Goal: Navigation & Orientation: Find specific page/section

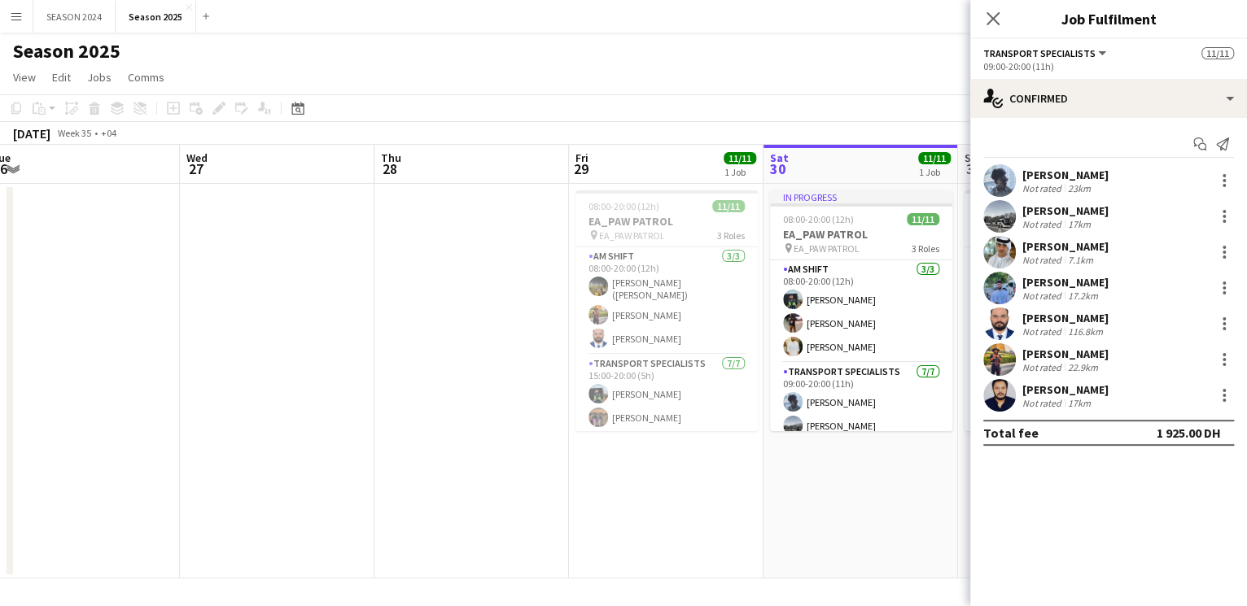
scroll to position [0, 400]
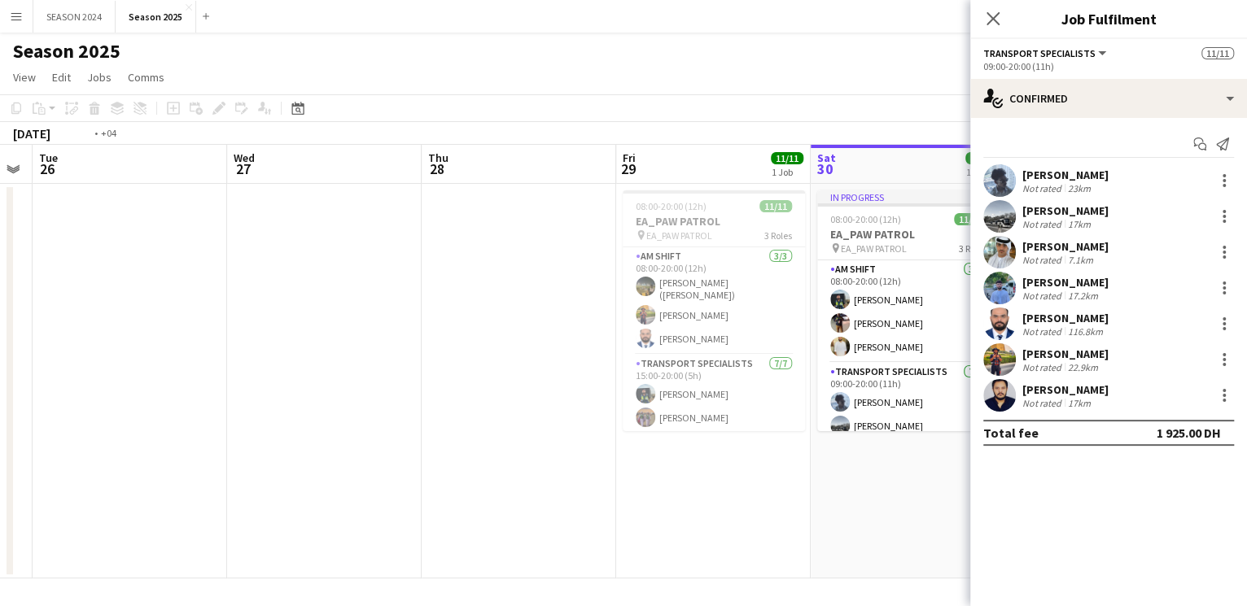
drag, startPoint x: 121, startPoint y: 286, endPoint x: 761, endPoint y: 264, distance: 639.9
click at [789, 245] on app-calendar-viewport "Sun 24 Mon 25 Tue 26 Wed 27 Thu 28 Fri 29 11/11 1 Job Sat 30 11/11 1 Job Sun 31…" at bounding box center [623, 362] width 1247 height 434
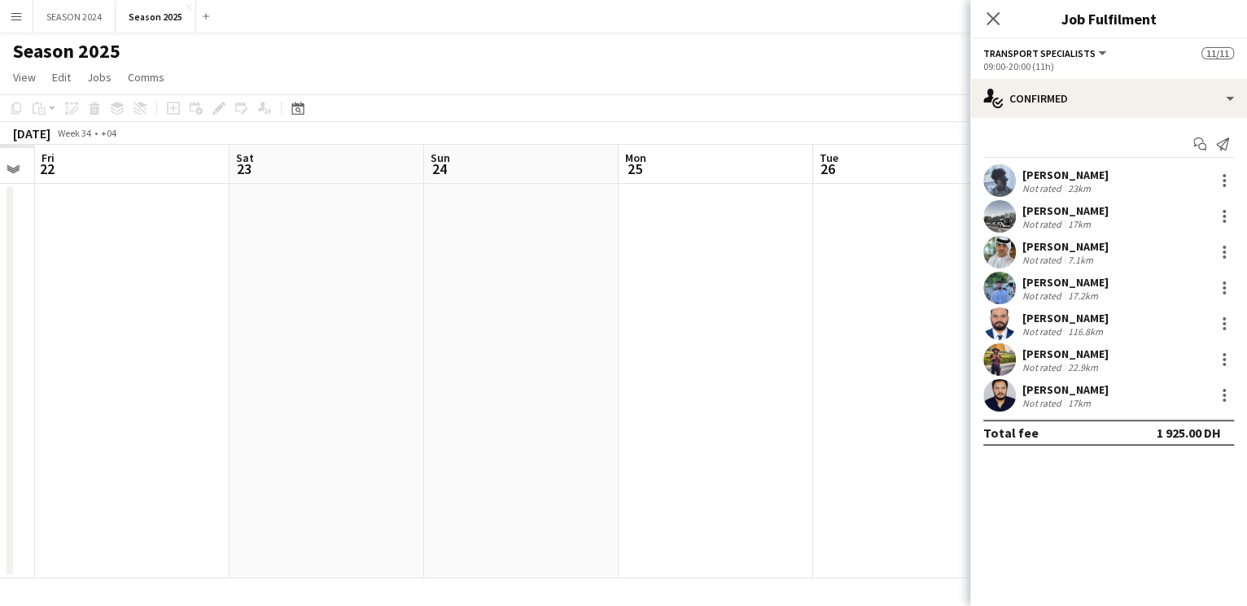
drag, startPoint x: 201, startPoint y: 371, endPoint x: 1087, endPoint y: 384, distance: 886.3
click at [900, 378] on app-calendar-viewport "Wed 20 Thu 21 Fri 22 Sat 23 Sun 24 Mon 25 Tue 26 Wed 27 Thu 28 Fri 29 11/11 1 J…" at bounding box center [623, 362] width 1247 height 434
drag, startPoint x: 130, startPoint y: 431, endPoint x: 883, endPoint y: 393, distance: 753.7
click at [776, 404] on app-calendar-viewport "Sat 16 Sun 17 Mon 18 Tue 19 Wed 20 Thu 21 Fri 22 Sat 23 Sun 24 Mon 25 Tue 26 We…" at bounding box center [623, 362] width 1247 height 434
drag, startPoint x: 460, startPoint y: 427, endPoint x: 913, endPoint y: 429, distance: 453.3
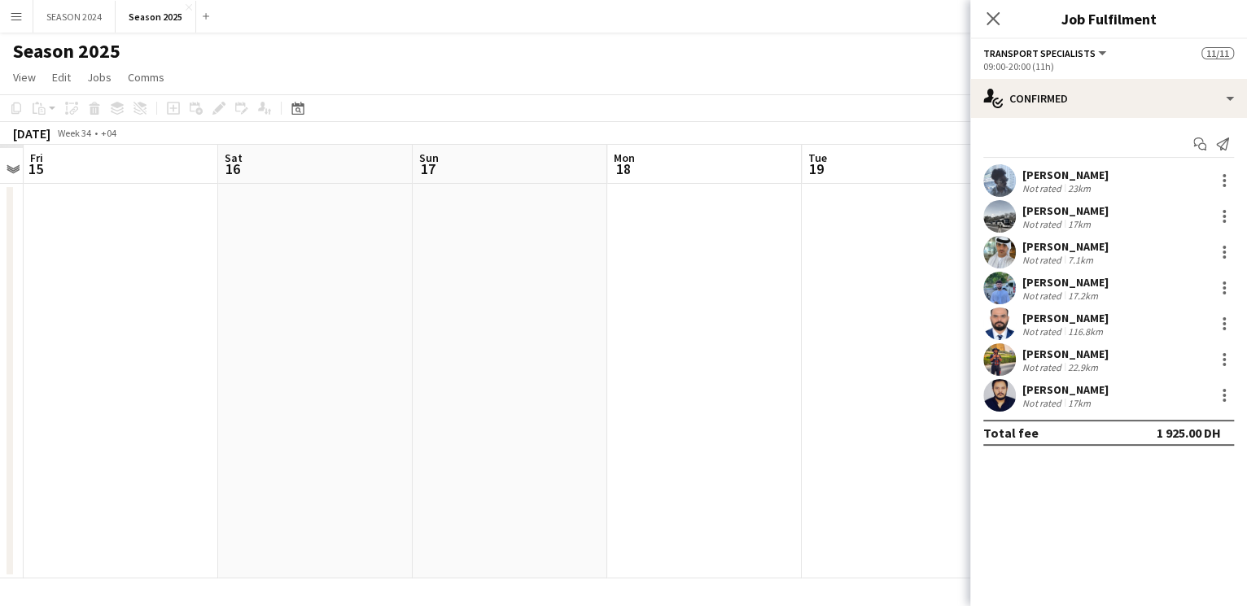
click at [793, 429] on app-calendar-viewport "Wed 13 Thu 14 Fri 15 Sat 16 Sun 17 Mon 18 Tue 19 Wed 20 Thu 21 Fri 22 Sat 23 Su…" at bounding box center [623, 362] width 1247 height 434
drag, startPoint x: 64, startPoint y: 443, endPoint x: 811, endPoint y: 446, distance: 747.0
click at [688, 450] on app-calendar-viewport "Sun 10 Mon 11 Tue 12 Wed 13 Thu 14 Fri 15 Sat 16 Sun 17 Mon 18 Tue 19 Wed 20 Th…" at bounding box center [623, 362] width 1247 height 434
drag, startPoint x: 616, startPoint y: 448, endPoint x: 522, endPoint y: 460, distance: 94.4
click at [698, 448] on app-calendar-viewport "Mon 4 Tue 5 Wed 6 Thu 7 Fri 8 Sat 9 Sun 10 Mon 11 Tue 12 Wed 13 Thu 14 Fri 15" at bounding box center [623, 362] width 1247 height 434
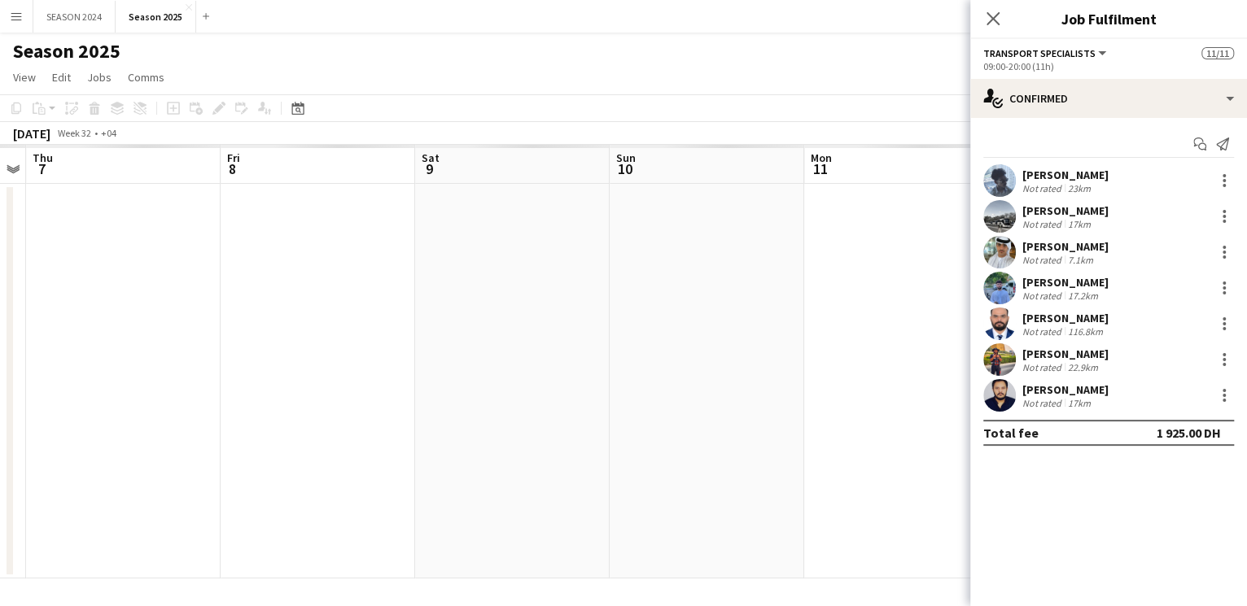
drag, startPoint x: 111, startPoint y: 445, endPoint x: 836, endPoint y: 426, distance: 724.5
click at [798, 445] on app-calendar-viewport "Mon 4 Tue 5 Wed 6 Thu 7 Fri 8 Sat 9 Sun 10 Mon 11 Tue 12 Wed 13 Thu 14 Fri 15" at bounding box center [623, 362] width 1247 height 434
drag, startPoint x: 202, startPoint y: 448, endPoint x: 819, endPoint y: 450, distance: 617.6
click at [820, 450] on app-calendar-viewport "Thu 31 Fri 1 Sat 2 Sun 3 Mon 4 Tue 5 Wed 6 Thu 7 Fri 8 Sat 9 Sun 10 Mon 11" at bounding box center [623, 362] width 1247 height 434
drag, startPoint x: 144, startPoint y: 418, endPoint x: 746, endPoint y: 455, distance: 603.3
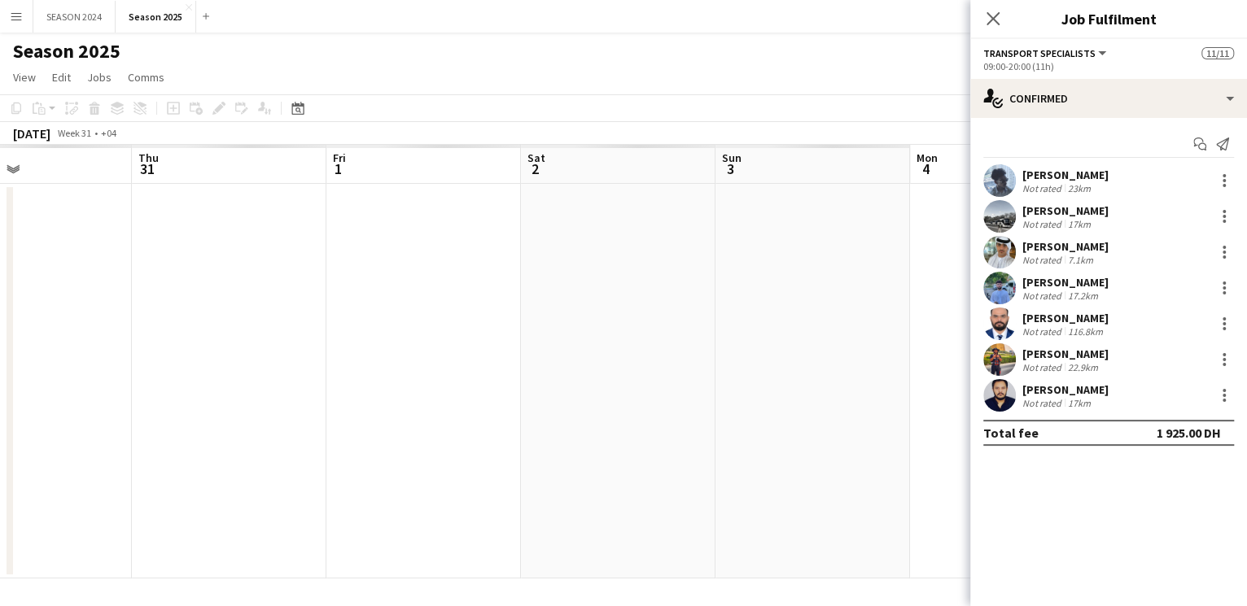
click at [734, 455] on app-calendar-viewport "Tue 29 Wed 30 Thu 31 Fri 1 Sat 2 Sun 3 Mon 4 Tue 5 Wed 6 Thu 7 Fri 8 Sat 9" at bounding box center [623, 362] width 1247 height 434
drag, startPoint x: 470, startPoint y: 446, endPoint x: 693, endPoint y: 451, distance: 223.8
click at [727, 464] on app-calendar-viewport "Thu 24 Fri 25 Sat 26 Sun 27 Mon 28 Tue 29 Wed 30 Thu 31 Fri 1 Sat 2 Sun 3 Mon 4" at bounding box center [623, 362] width 1247 height 434
drag, startPoint x: 179, startPoint y: 438, endPoint x: 880, endPoint y: 537, distance: 708.4
click at [866, 538] on app-calendar-viewport "Tue 22 Wed 23 Thu 24 Fri 25 Sat 26 Sun 27 Mon 28 Tue 29 Wed 30 Thu 31 Fri 1 Sat…" at bounding box center [623, 362] width 1247 height 434
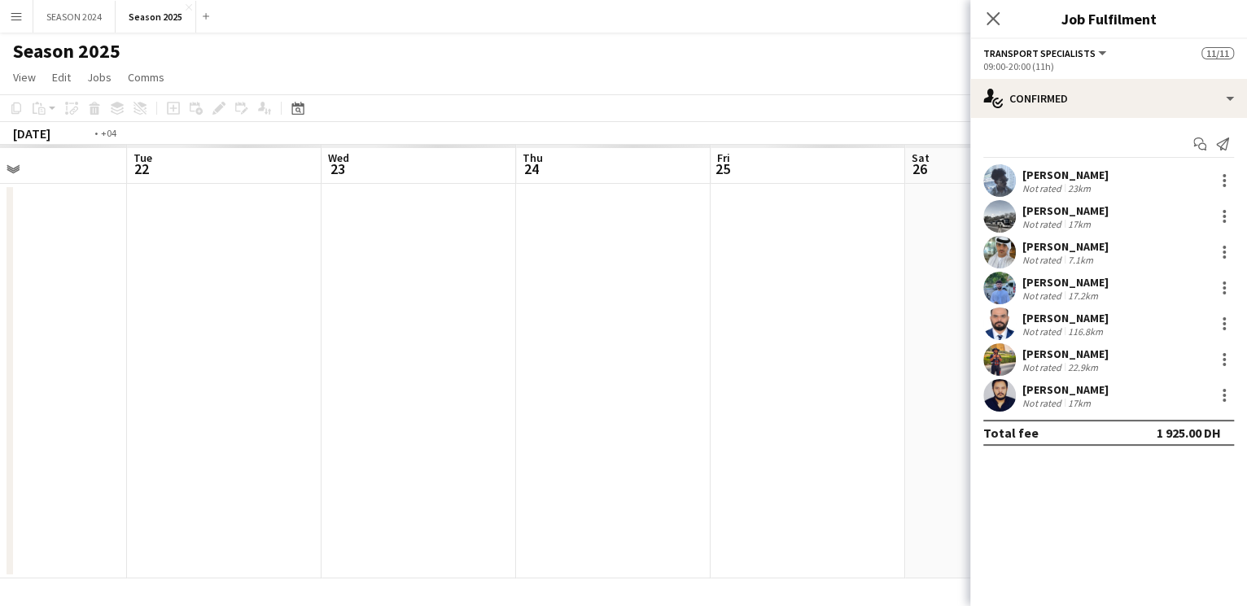
click at [706, 286] on app-calendar-viewport "Sat 19 Sun 20 Mon 21 Tue 22 Wed 23 Thu 24 Fri 25 Sat 26 Sun 27 Mon 28 Tue 29 We…" at bounding box center [623, 362] width 1247 height 434
drag, startPoint x: 94, startPoint y: 401, endPoint x: 550, endPoint y: 427, distance: 456.4
click at [677, 405] on app-calendar-viewport "Wed 16 Thu 17 Fri 18 Sat 19 Sun 20 Mon 21 Tue 22 Wed 23 Thu 24 Fri 25 Sat 26 Su…" at bounding box center [623, 362] width 1247 height 434
drag, startPoint x: 174, startPoint y: 462, endPoint x: 834, endPoint y: 460, distance: 659.9
click at [768, 462] on app-calendar-viewport "Sun 13 Mon 14 Tue 15 Wed 16 Thu 17 Fri 18 Sat 19 Sun 20 Mon 21 Tue 22 Wed 23 Th…" at bounding box center [623, 362] width 1247 height 434
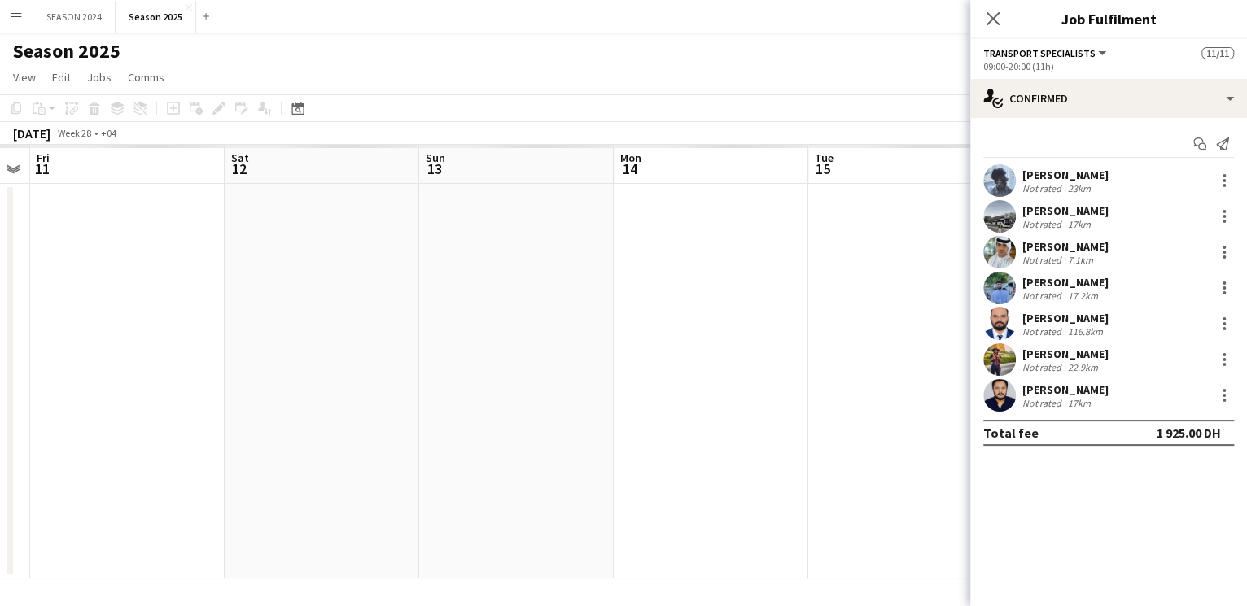
drag, startPoint x: 501, startPoint y: 457, endPoint x: 321, endPoint y: 443, distance: 180.4
click at [810, 457] on app-calendar-viewport "Wed 9 Thu 10 Fri 11 Sat 12 Sun 13 Mon 14 Tue 15 Wed 16 Thu 17 Fri 18 Sat 19 Sun…" at bounding box center [623, 362] width 1247 height 434
drag, startPoint x: 453, startPoint y: 430, endPoint x: 706, endPoint y: 445, distance: 253.5
click at [647, 442] on app-calendar-viewport "Mon 7 Tue 8 Wed 9 Thu 10 Fri 11 Sat 12 Sun 13 Mon 14 Tue 15 Wed 16 Thu 17 Fri 18" at bounding box center [623, 362] width 1247 height 434
drag, startPoint x: 55, startPoint y: 347, endPoint x: 657, endPoint y: 339, distance: 601.4
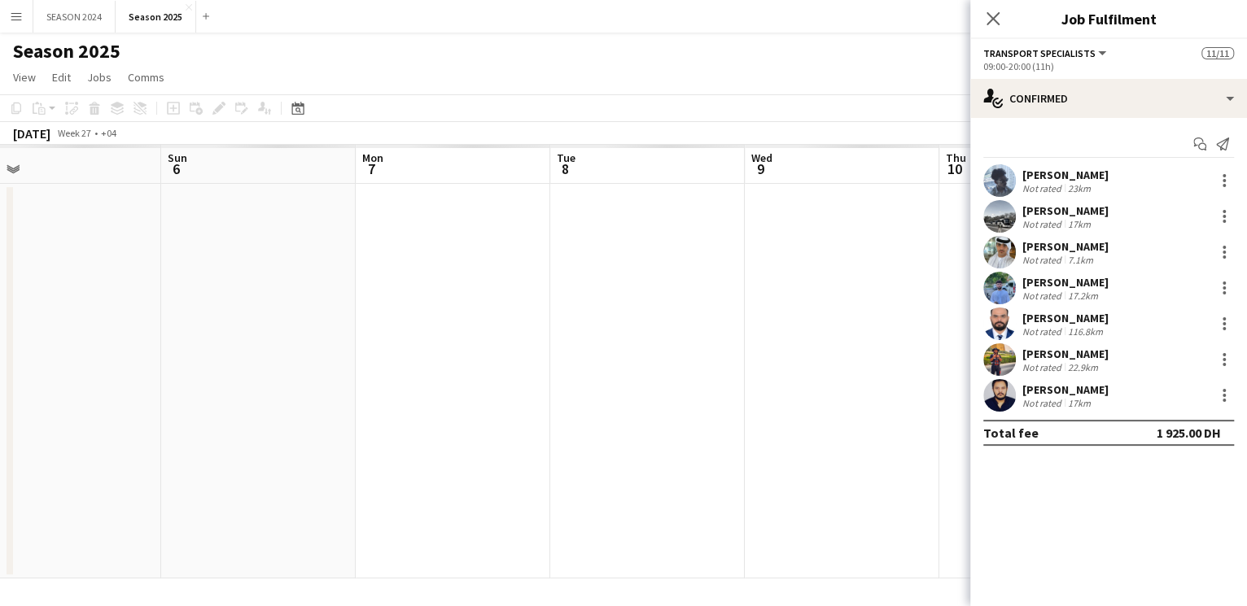
click at [617, 351] on app-calendar-viewport "Fri 4 Sat 5 Sun 6 Mon 7 Tue 8 Wed 9 Thu 10 Fri 11 Sat 12 Sun 13 Mon 14 Tue 15" at bounding box center [623, 362] width 1247 height 434
drag, startPoint x: 90, startPoint y: 427, endPoint x: 678, endPoint y: 375, distance: 589.8
click at [507, 400] on app-calendar-viewport "Mon 30 Tue 1 Wed 2 Thu 3 Fri 4 Sat 5 Sun 6 Mon 7 Tue 8 Wed 9 Thu 10 Fri 11" at bounding box center [623, 362] width 1247 height 434
drag, startPoint x: 417, startPoint y: 403, endPoint x: 716, endPoint y: 431, distance: 300.8
click at [716, 431] on app-calendar-viewport "Sun 29 Mon 30 Tue 1 Wed 2 Thu 3 Fri 4 Sat 5 Sun 6 Mon 7 Tue 8 Wed 9 Thu 10" at bounding box center [623, 362] width 1247 height 434
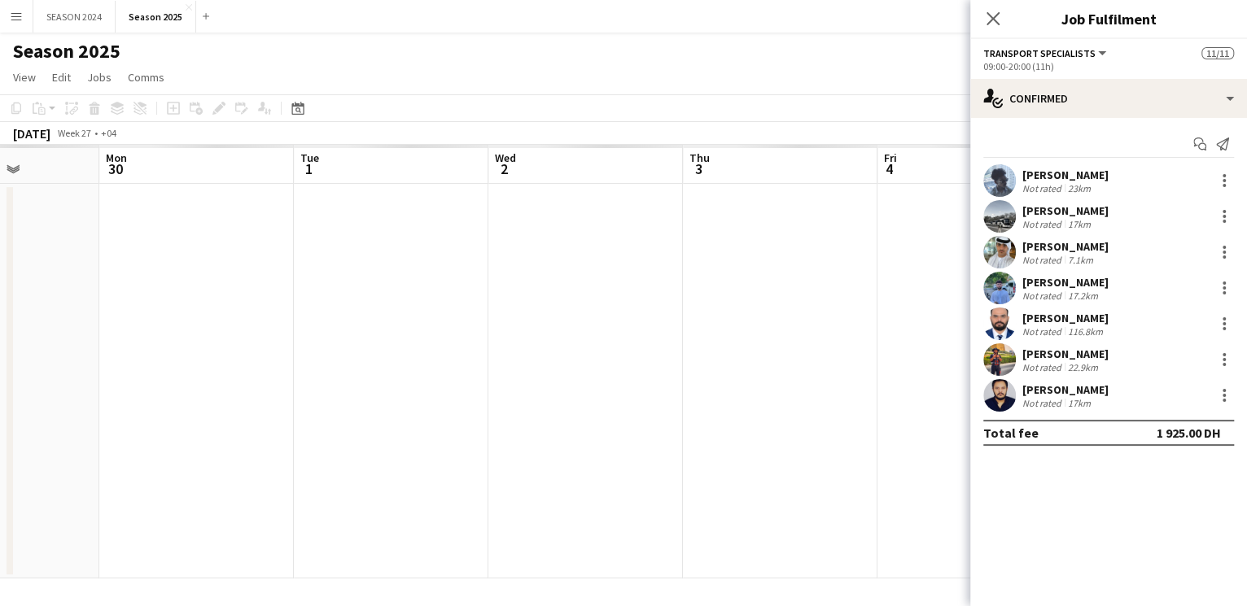
drag, startPoint x: 291, startPoint y: 377, endPoint x: 918, endPoint y: 416, distance: 628.6
click at [850, 418] on app-calendar-viewport "Fri 27 Sat 28 Sun 29 Mon 30 Tue 1 Wed 2 Thu 3 Fri 4 Sat 5 Sun 6 Mon 7 Tue 8" at bounding box center [623, 362] width 1247 height 434
drag, startPoint x: 234, startPoint y: 430, endPoint x: 506, endPoint y: 413, distance: 272.4
click at [486, 418] on app-calendar-viewport "Tue 24 Wed 25 Thu 26 Fri 27 Sat 28 Sun 29 Mon 30 Tue 1 Wed 2 Thu 3 Fri 4 Sat 5" at bounding box center [623, 362] width 1247 height 434
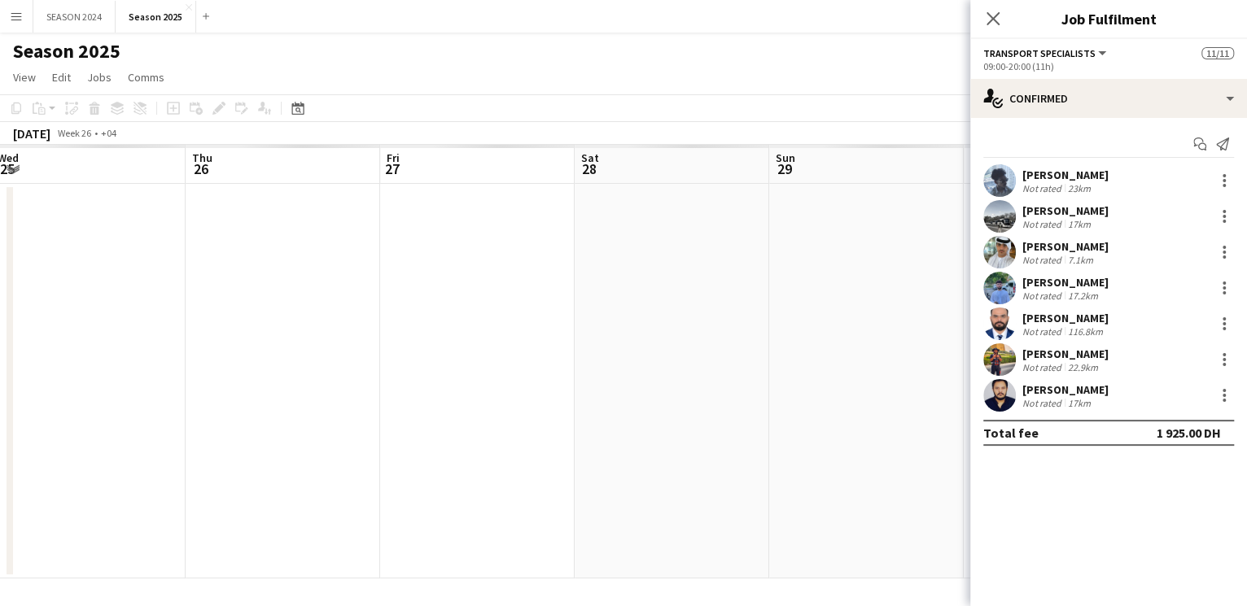
drag, startPoint x: 765, startPoint y: 450, endPoint x: 915, endPoint y: 439, distance: 150.2
click at [915, 439] on app-calendar-viewport "Mon 23 Tue 24 Wed 25 Thu 26 Fri 27 Sat 28 Sun 29 Mon 30 Tue 1 Wed 2 Thu 3 Fri 4" at bounding box center [623, 362] width 1247 height 434
drag, startPoint x: 353, startPoint y: 431, endPoint x: 726, endPoint y: 398, distance: 374.2
click at [650, 414] on app-calendar-viewport "Sun 22 Mon 23 Tue 24 Wed 25 Thu 26 Fri 27 Sat 28 Sun 29 Mon 30 Tue 1 Wed 2 Thu 3" at bounding box center [623, 362] width 1247 height 434
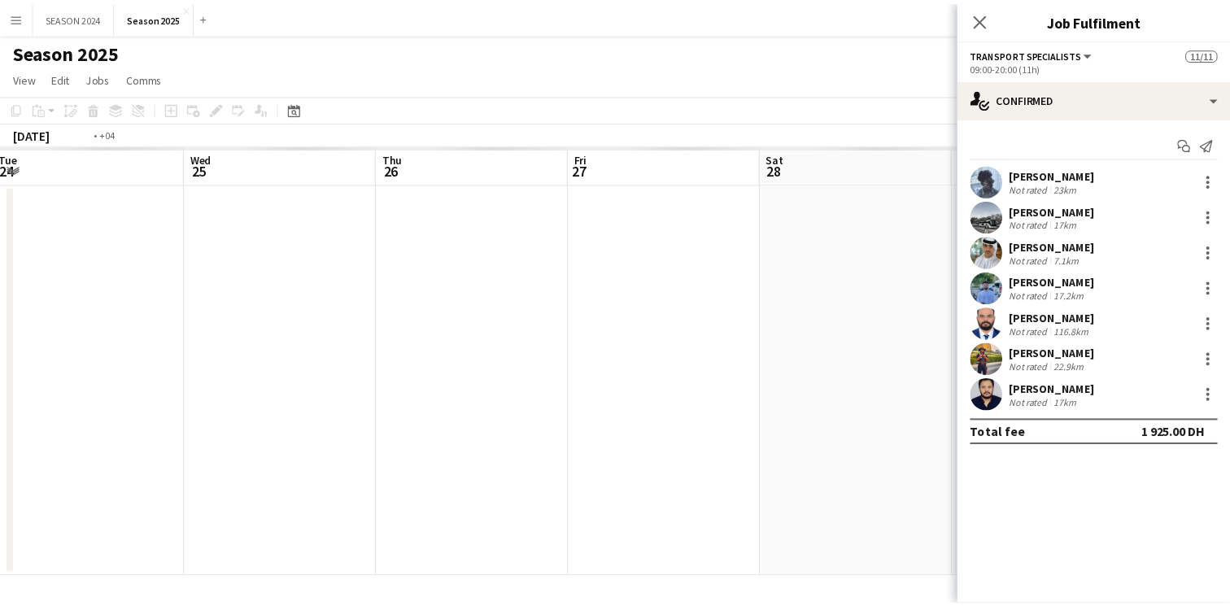
scroll to position [0, 489]
